Goal: Information Seeking & Learning: Learn about a topic

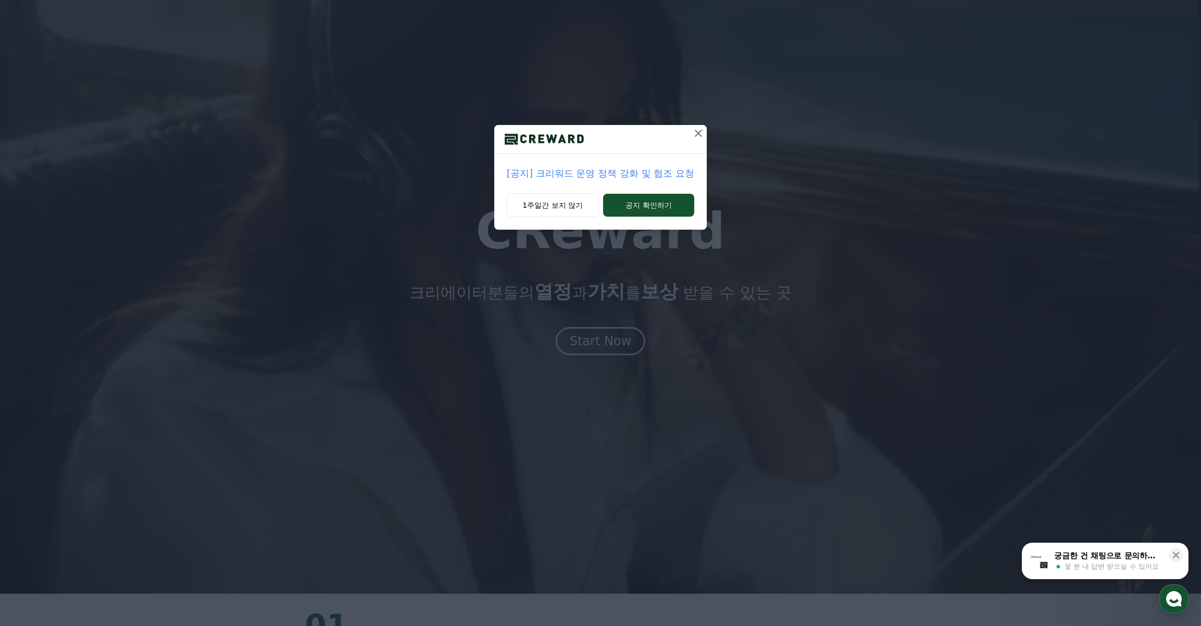
scroll to position [47, 0]
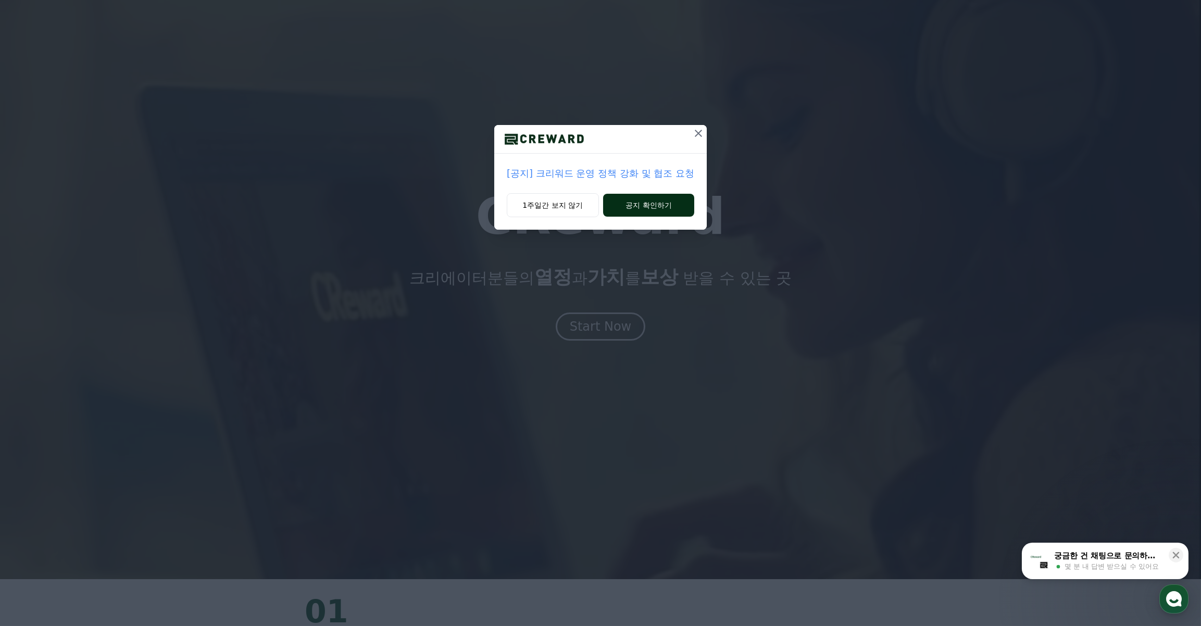
click at [626, 202] on button "공지 확인하기" at bounding box center [648, 205] width 91 height 23
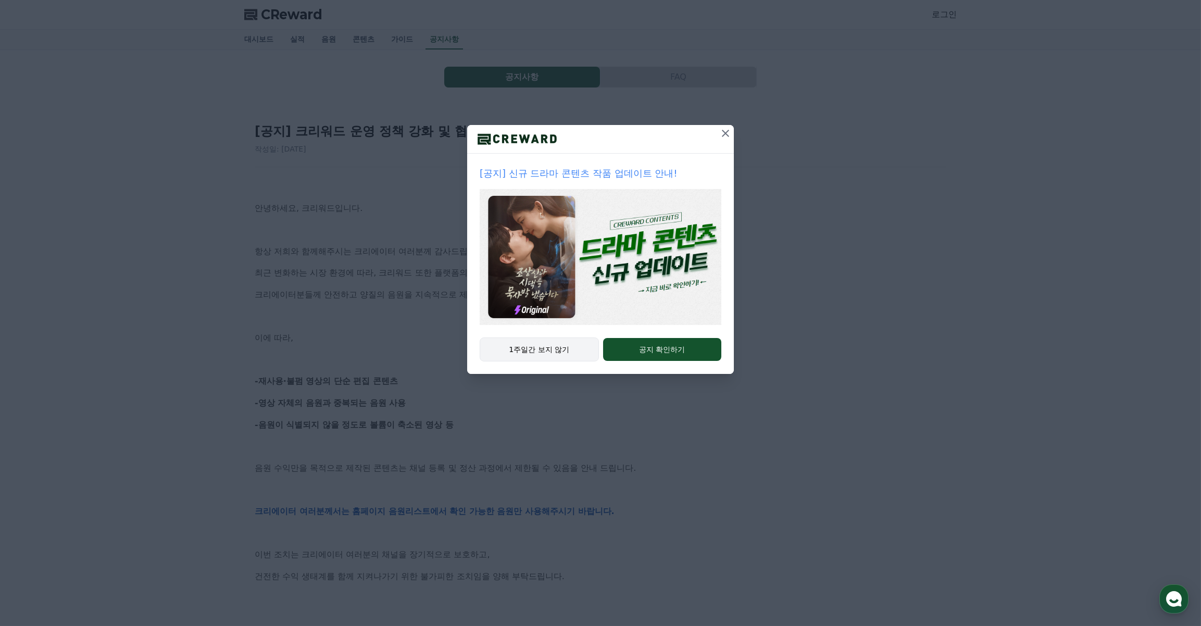
click at [554, 349] on button "1주일간 보지 않기" at bounding box center [539, 350] width 119 height 24
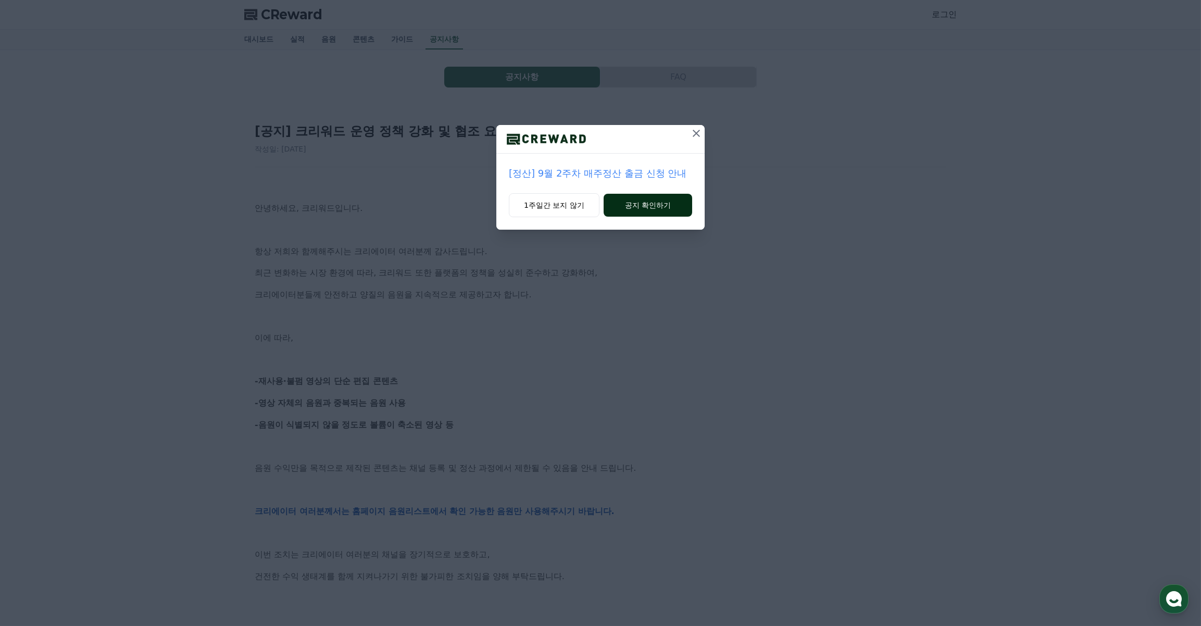
click at [613, 201] on button "공지 확인하기" at bounding box center [648, 205] width 89 height 23
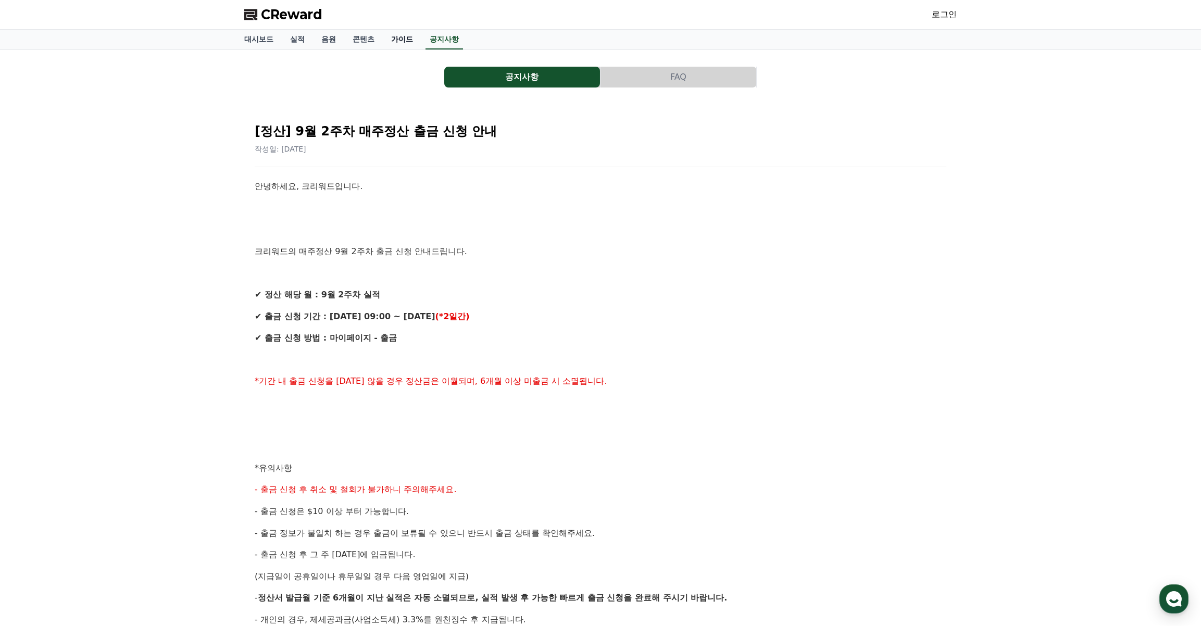
click at [410, 41] on link "가이드" at bounding box center [402, 40] width 39 height 20
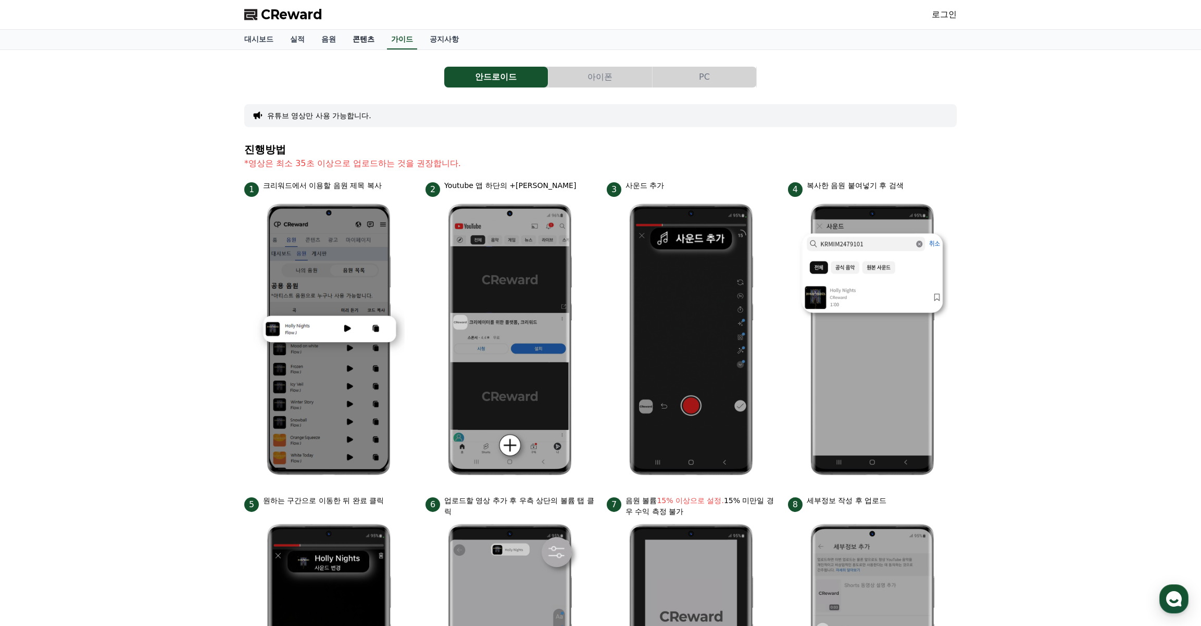
click at [370, 43] on link "콘텐츠" at bounding box center [363, 40] width 39 height 20
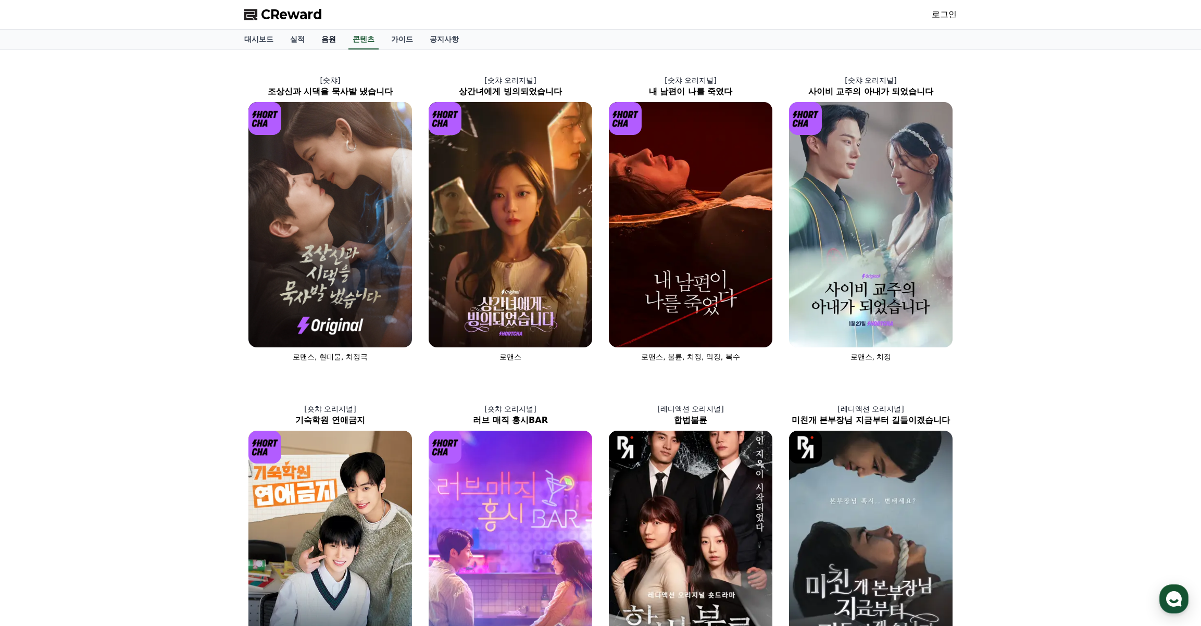
click at [326, 38] on link "음원" at bounding box center [328, 40] width 31 height 20
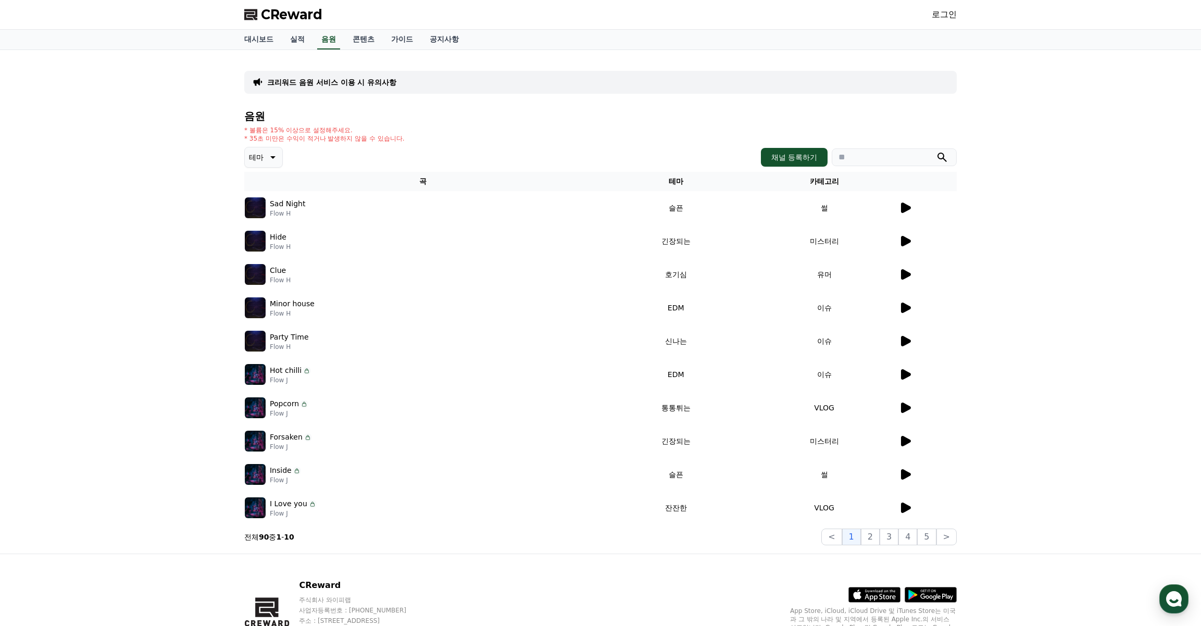
click at [258, 200] on img at bounding box center [255, 207] width 21 height 21
click at [901, 208] on icon at bounding box center [905, 208] width 13 height 13
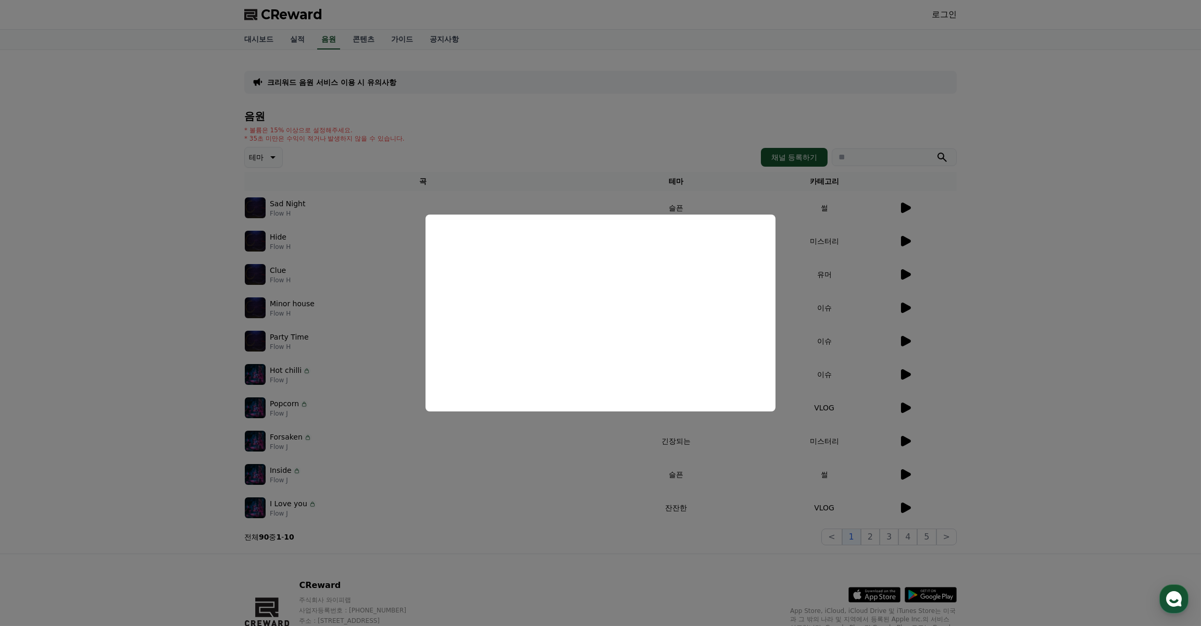
click at [998, 318] on button "close modal" at bounding box center [600, 313] width 1201 height 626
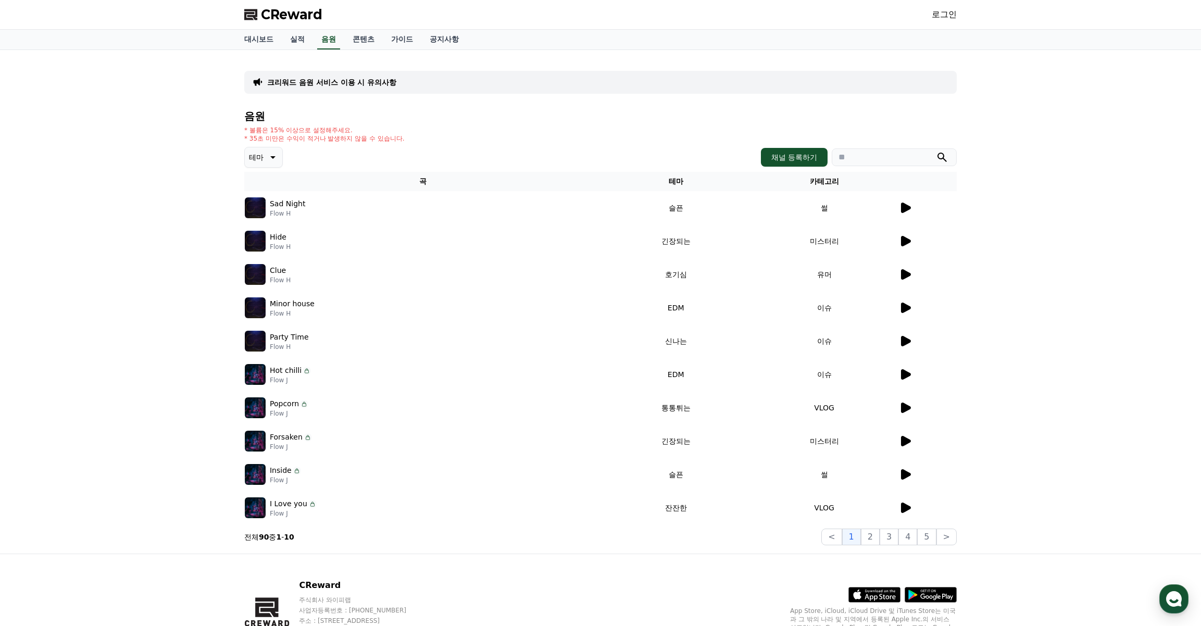
click at [910, 239] on icon at bounding box center [905, 241] width 13 height 13
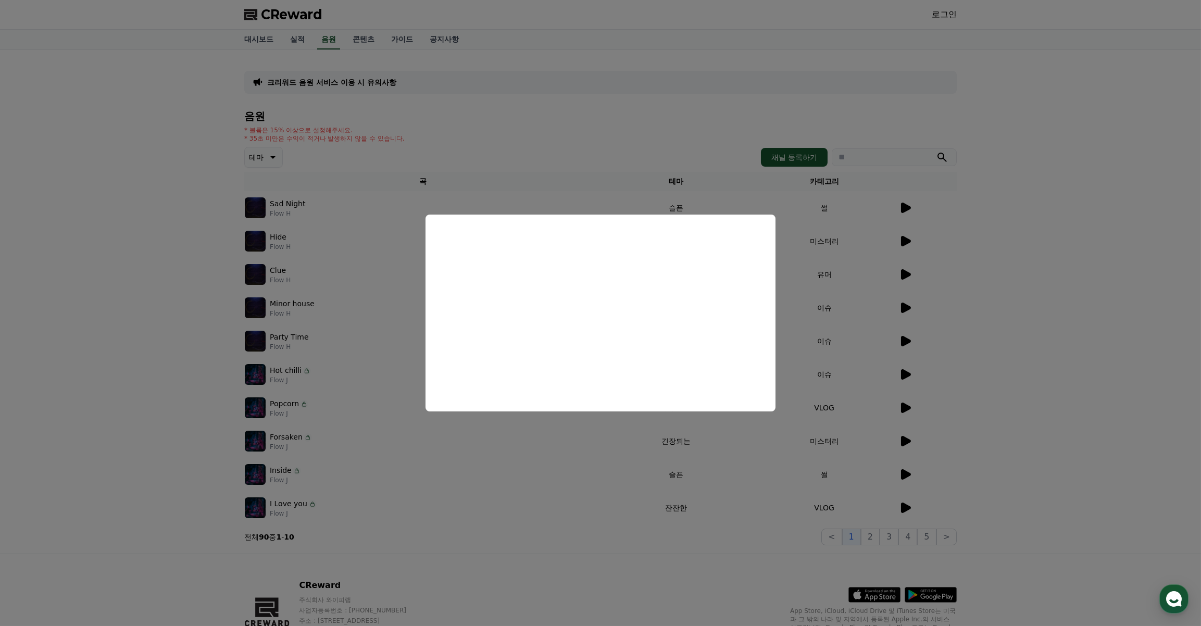
click at [967, 309] on button "close modal" at bounding box center [600, 313] width 1201 height 626
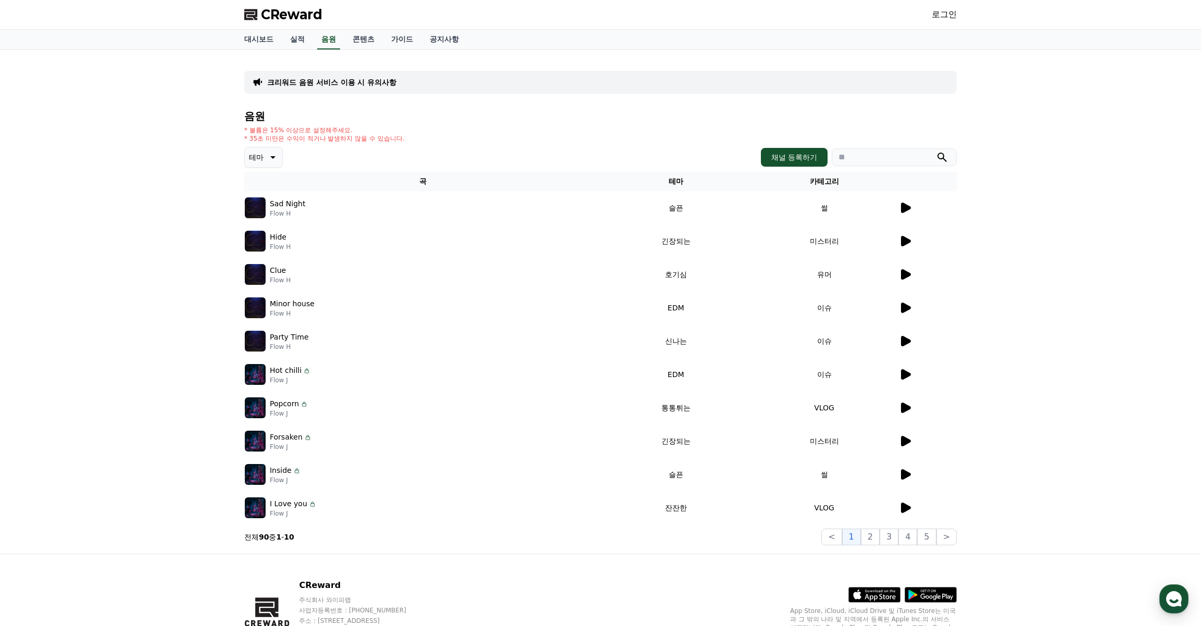
click at [909, 274] on icon at bounding box center [906, 274] width 10 height 10
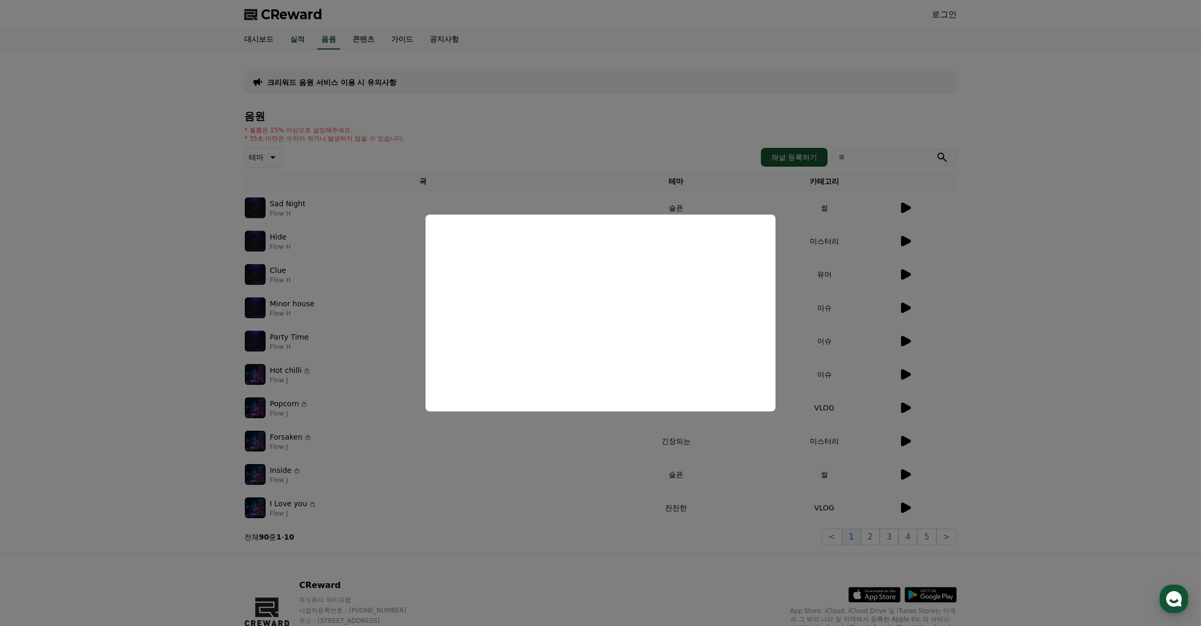
click at [981, 350] on button "close modal" at bounding box center [600, 313] width 1201 height 626
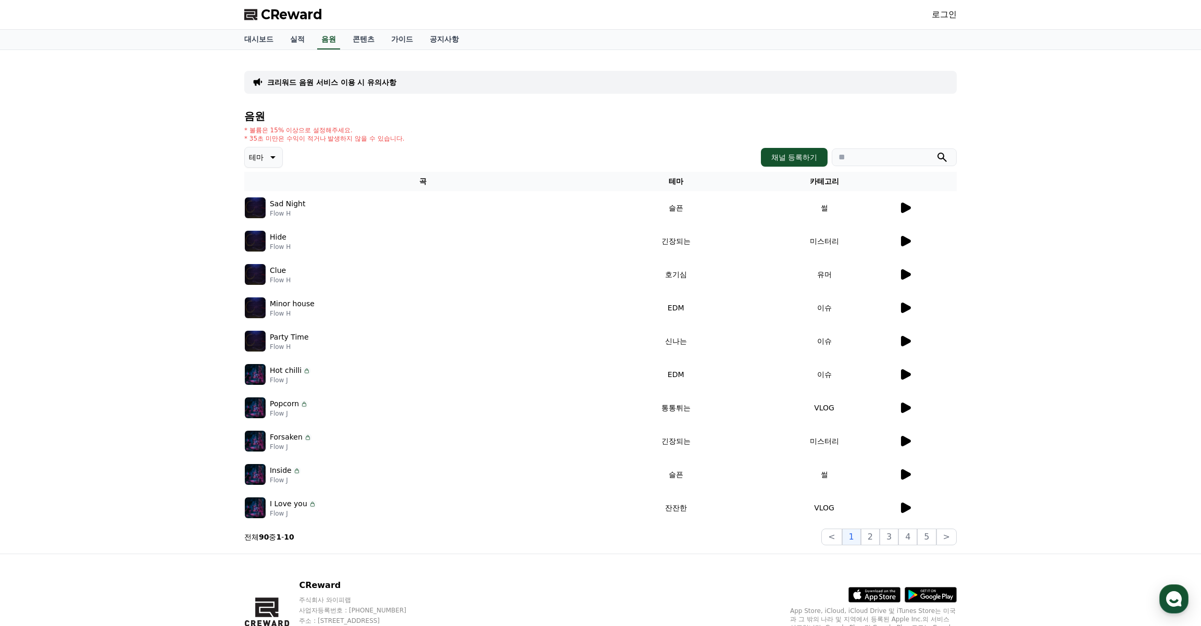
click at [909, 303] on icon at bounding box center [905, 308] width 13 height 13
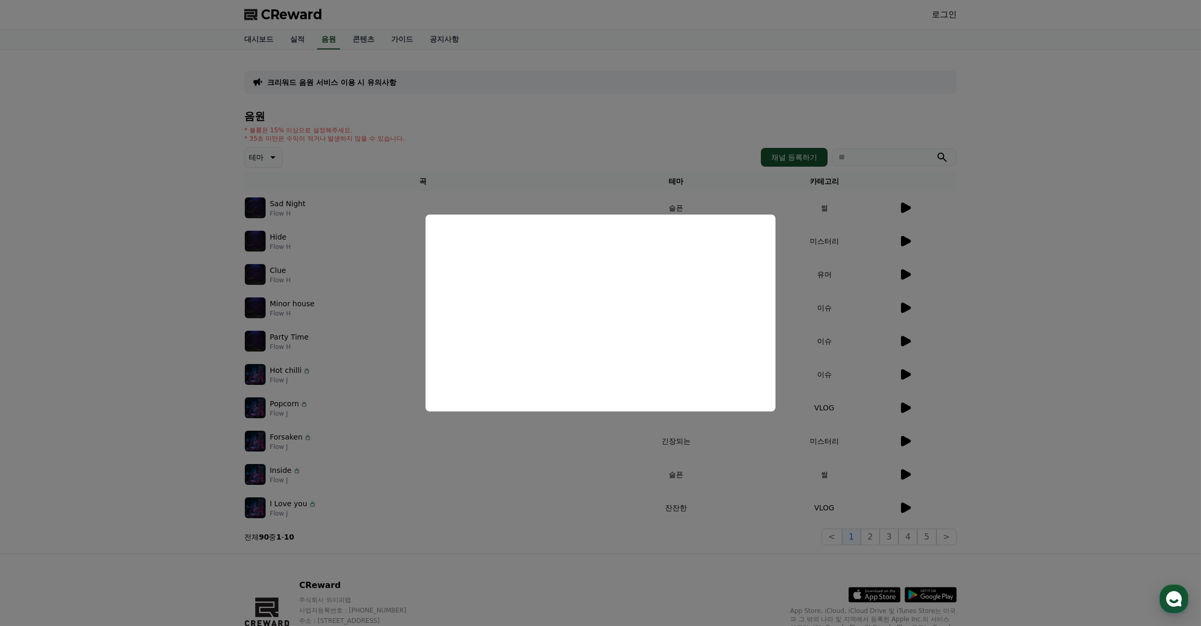
click at [971, 346] on button "close modal" at bounding box center [600, 313] width 1201 height 626
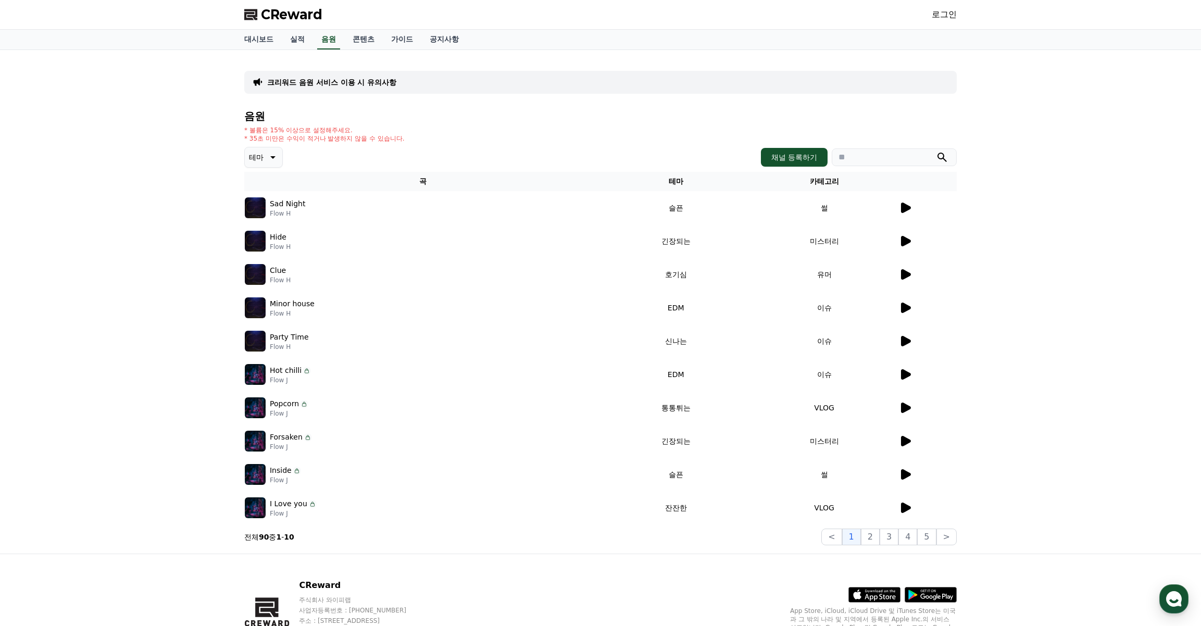
click at [903, 442] on icon at bounding box center [906, 441] width 10 height 10
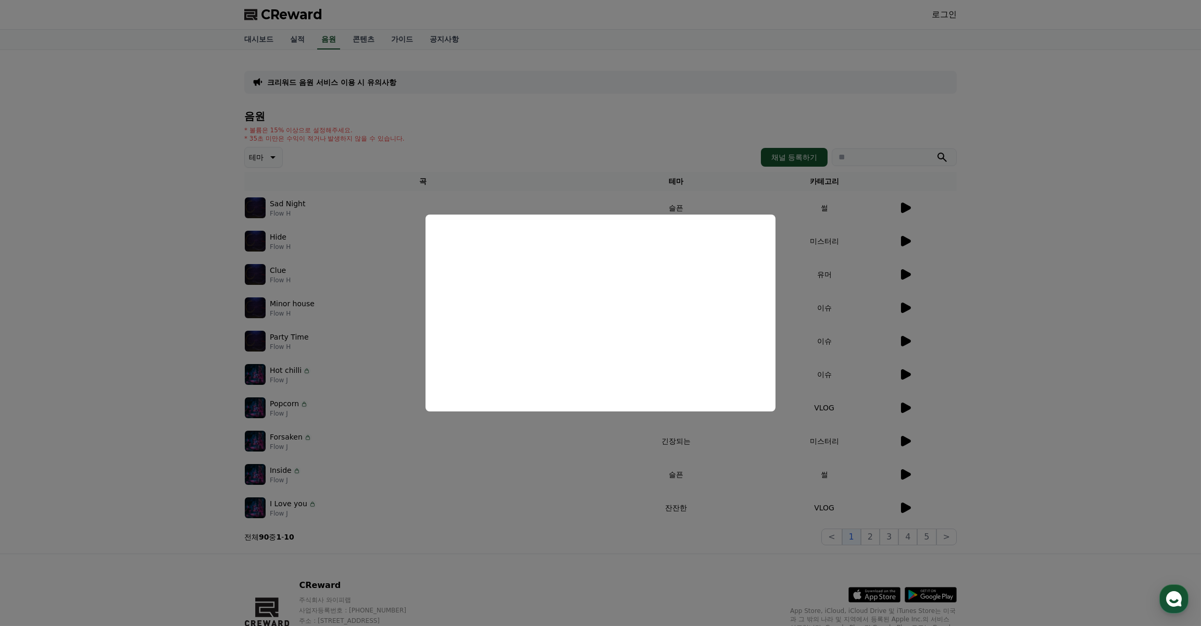
drag, startPoint x: 1029, startPoint y: 379, endPoint x: 977, endPoint y: 394, distance: 54.4
click at [1029, 379] on button "close modal" at bounding box center [600, 313] width 1201 height 626
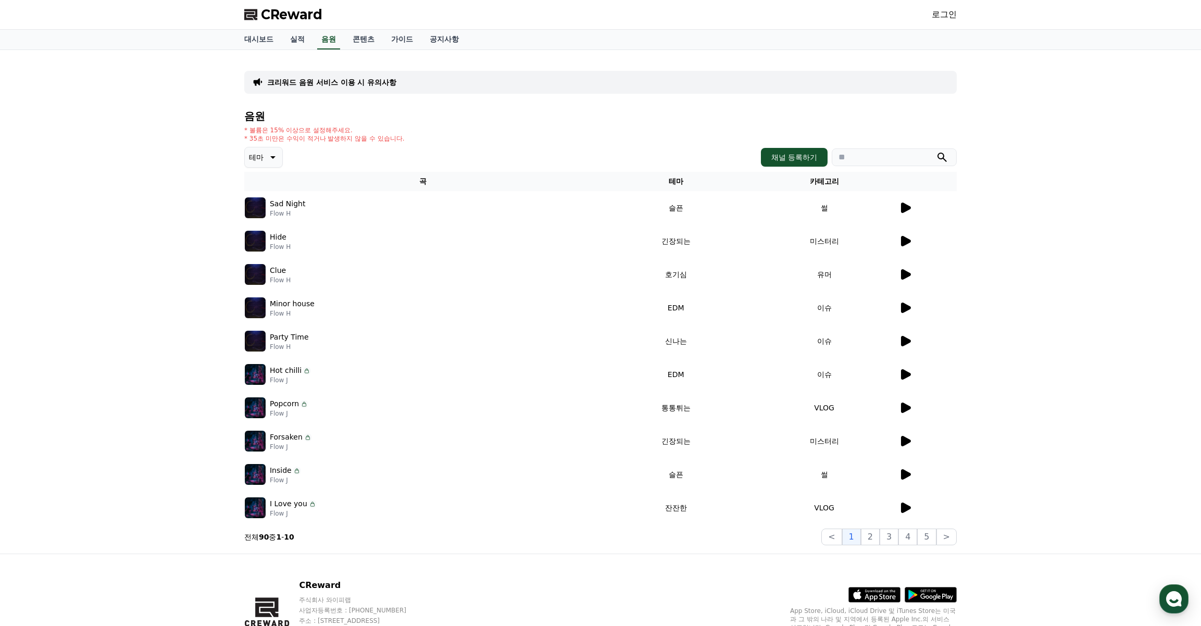
click at [905, 402] on icon at bounding box center [905, 408] width 13 height 13
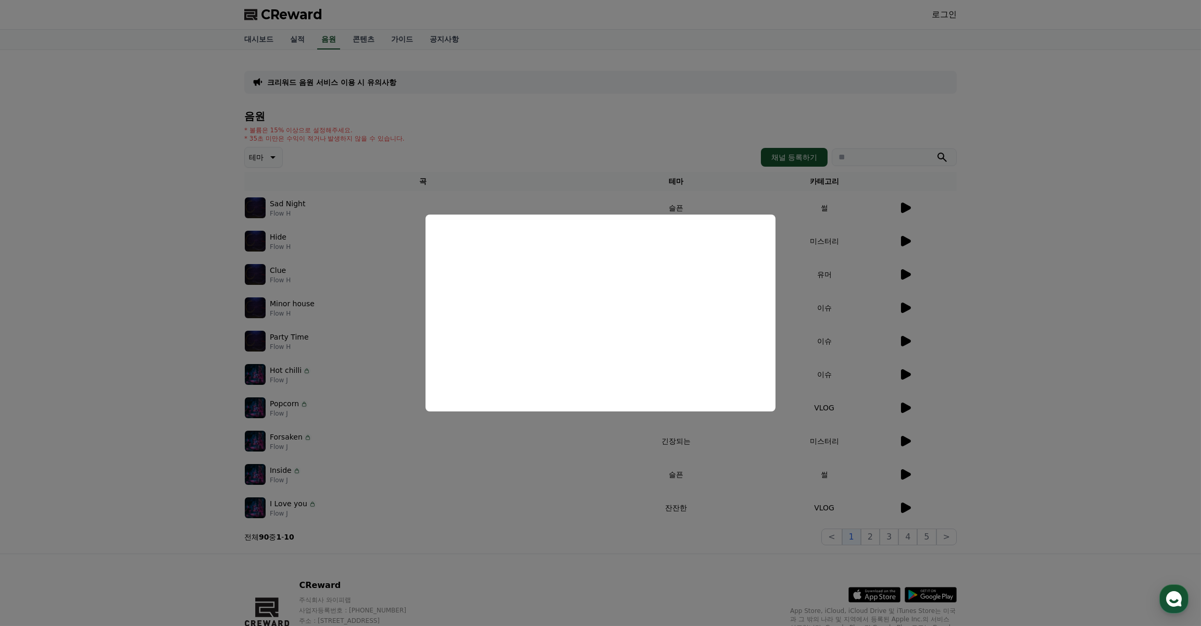
click at [1009, 387] on button "close modal" at bounding box center [600, 313] width 1201 height 626
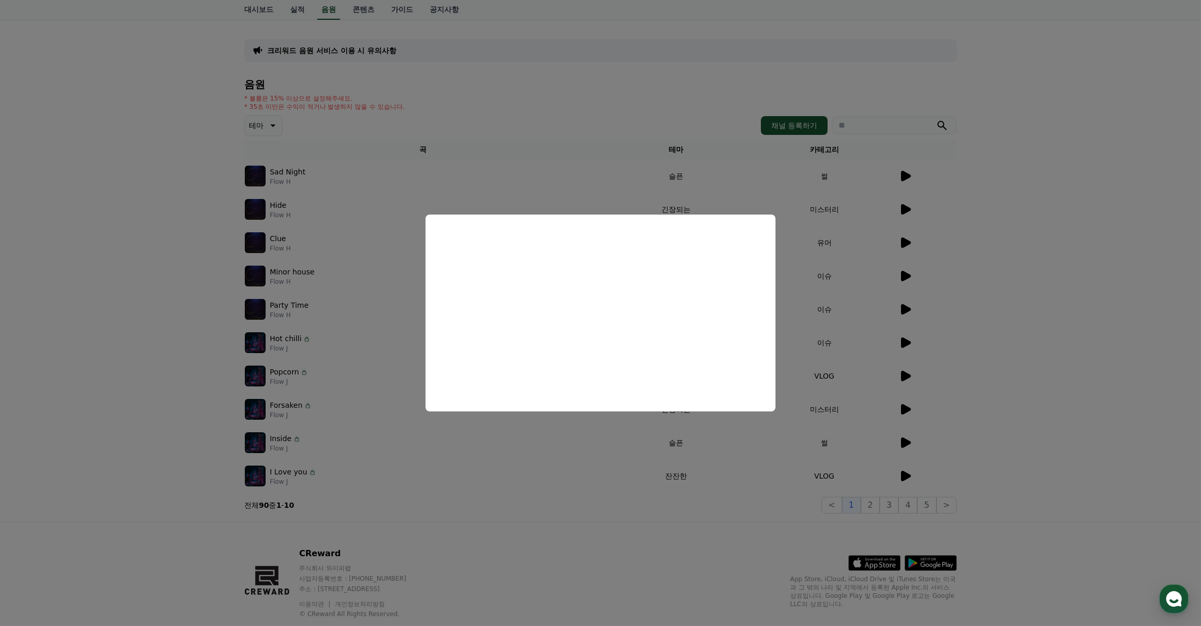
scroll to position [56, 0]
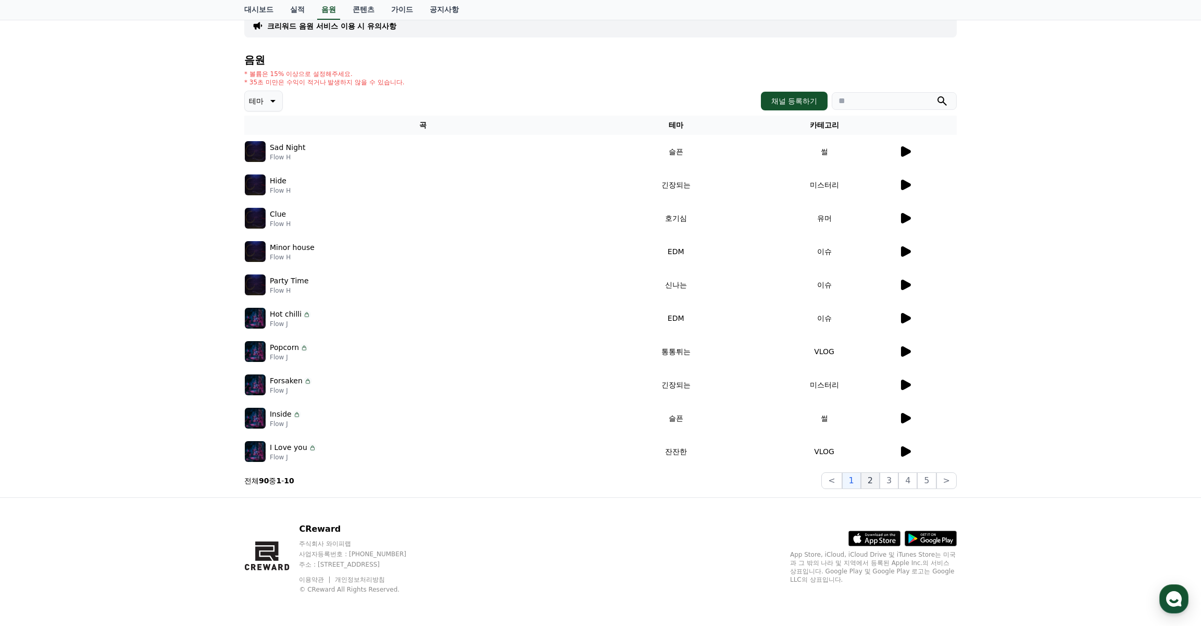
click at [876, 482] on button "2" at bounding box center [870, 481] width 19 height 17
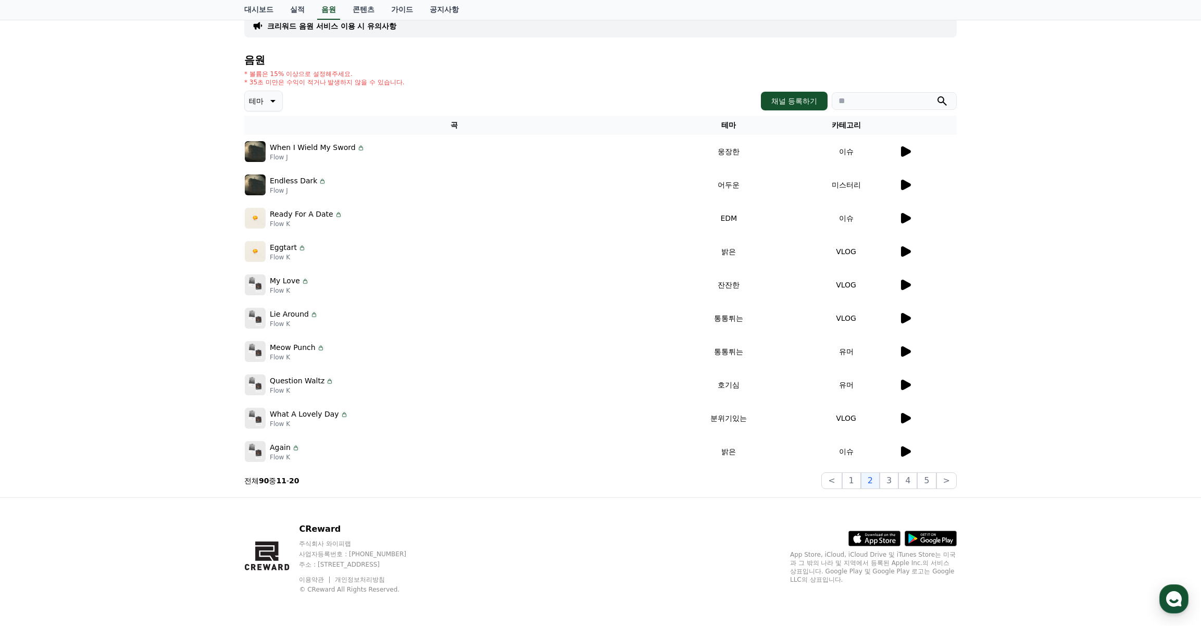
click at [900, 163] on td at bounding box center [928, 151] width 58 height 33
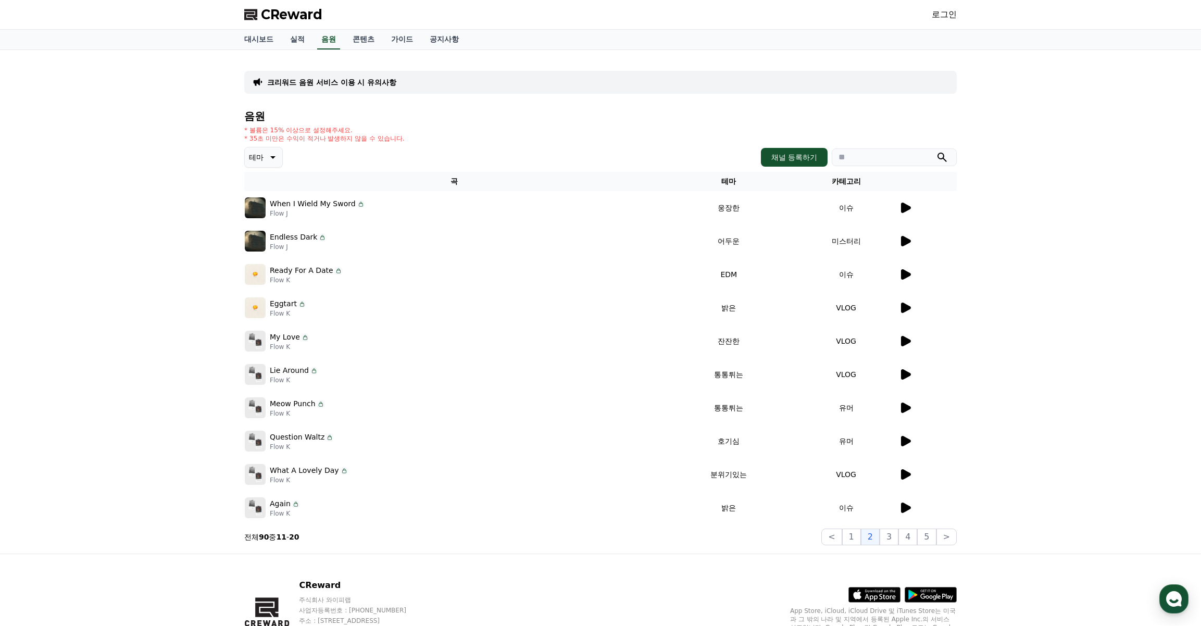
click at [279, 8] on span "CReward" at bounding box center [291, 14] width 61 height 17
